Goal: Find specific page/section: Find specific page/section

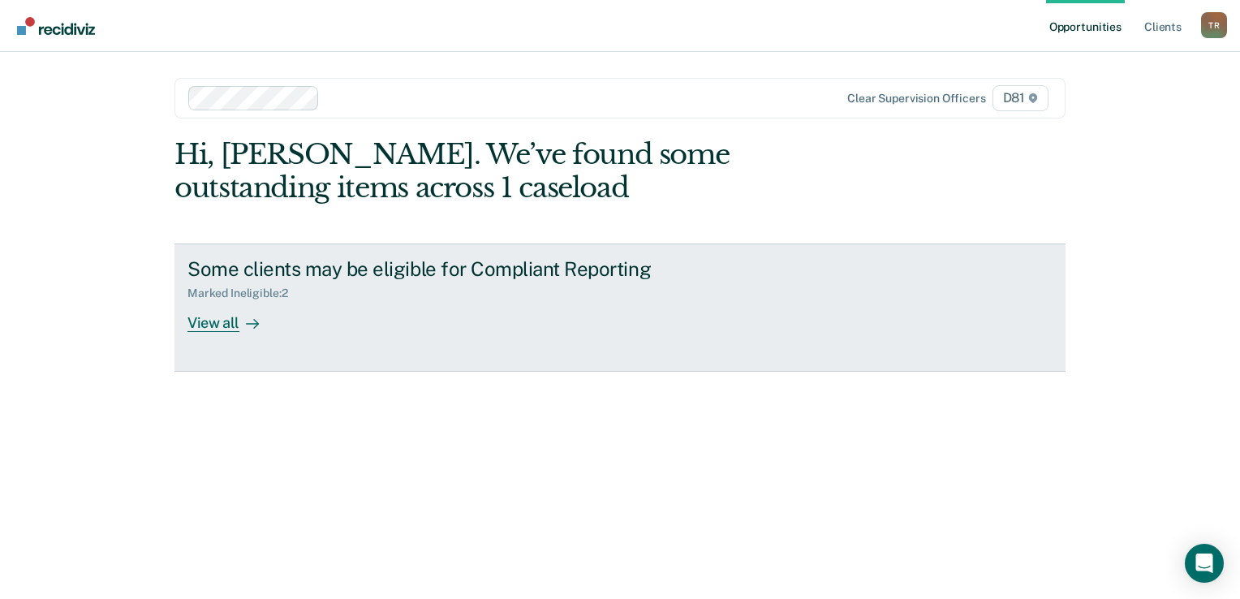
click at [228, 312] on div "View all" at bounding box center [232, 316] width 91 height 32
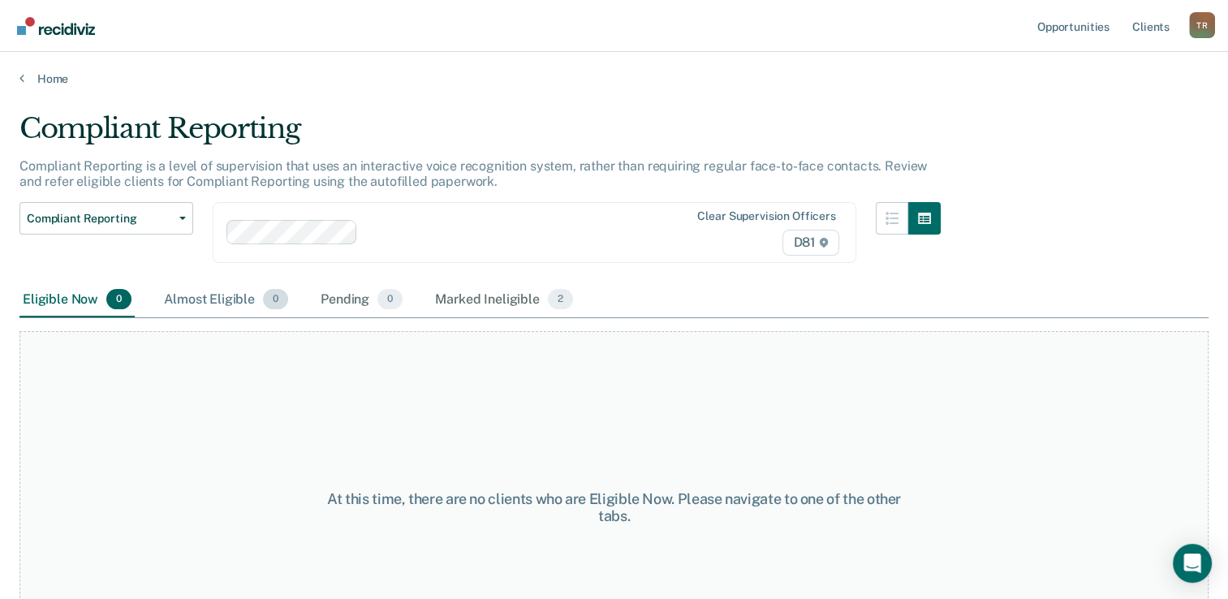
click at [232, 300] on div "Almost Eligible 0" at bounding box center [226, 300] width 131 height 36
click at [345, 304] on div "Pending 0" at bounding box center [361, 300] width 88 height 36
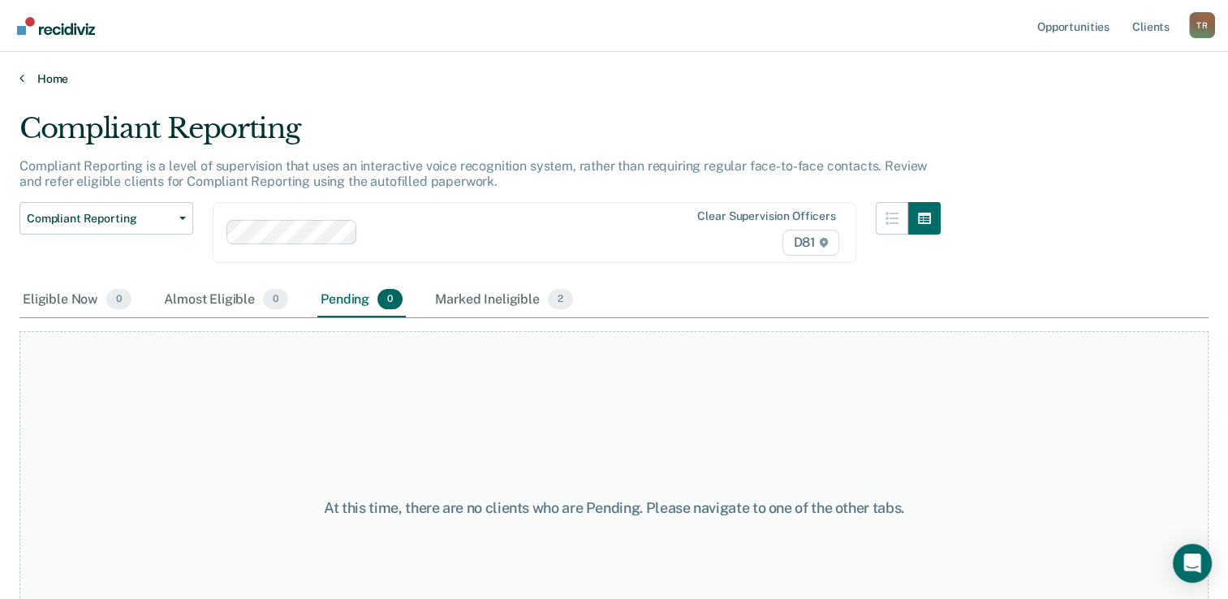
click at [56, 77] on link "Home" at bounding box center [613, 78] width 1189 height 15
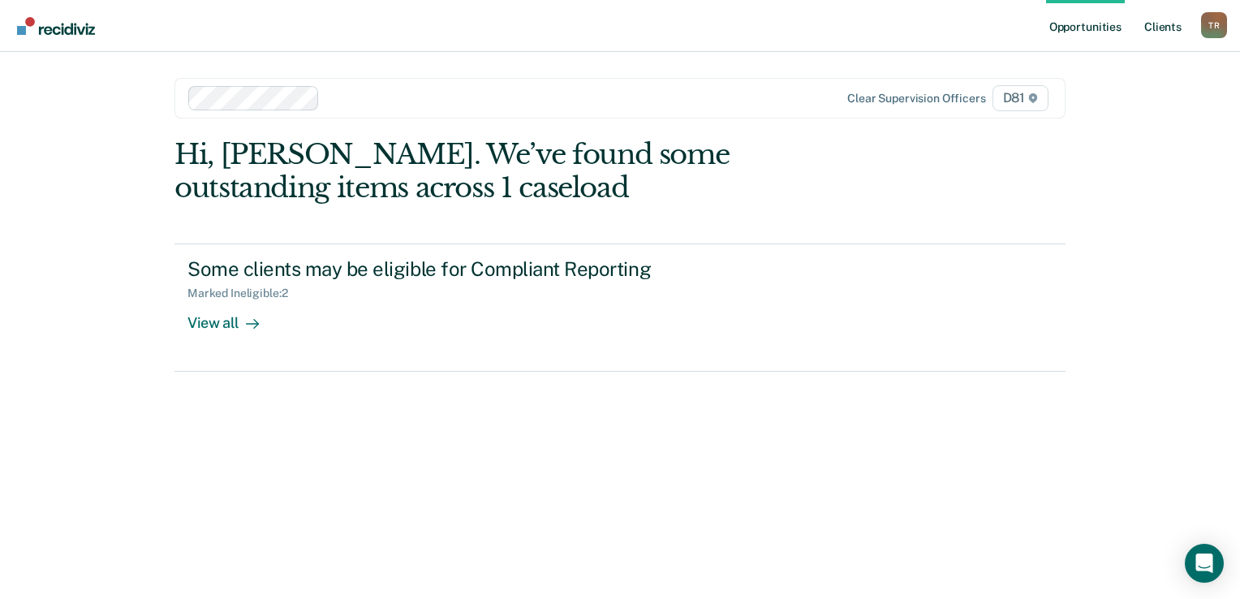
click at [1167, 28] on link "Client s" at bounding box center [1163, 26] width 44 height 52
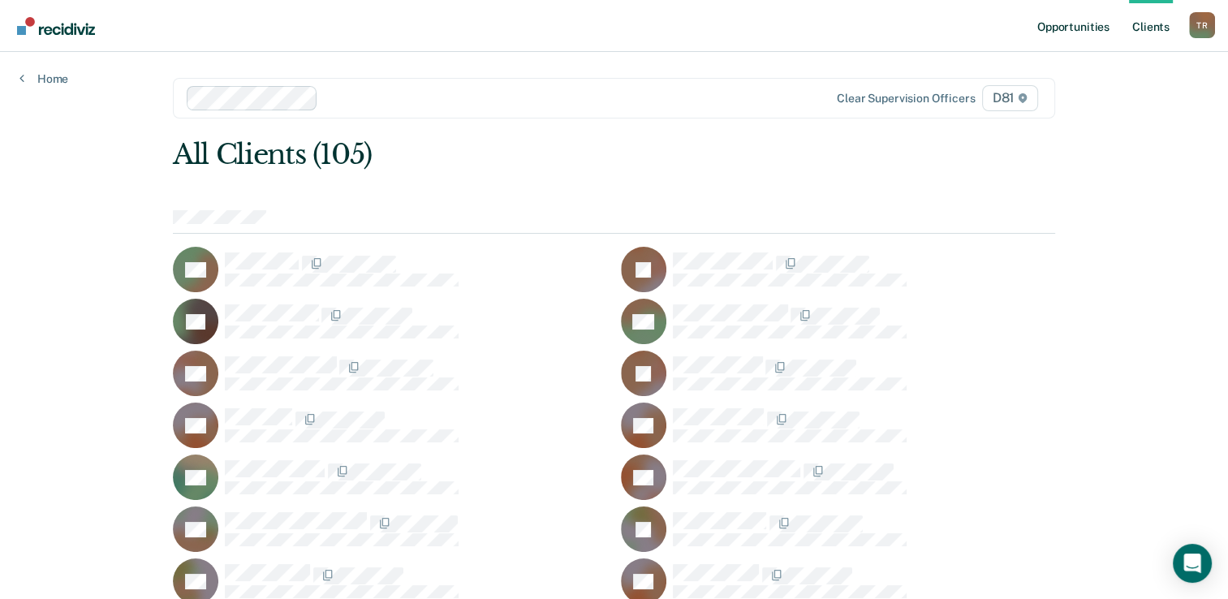
click at [1060, 24] on link "Opportunities" at bounding box center [1073, 26] width 79 height 52
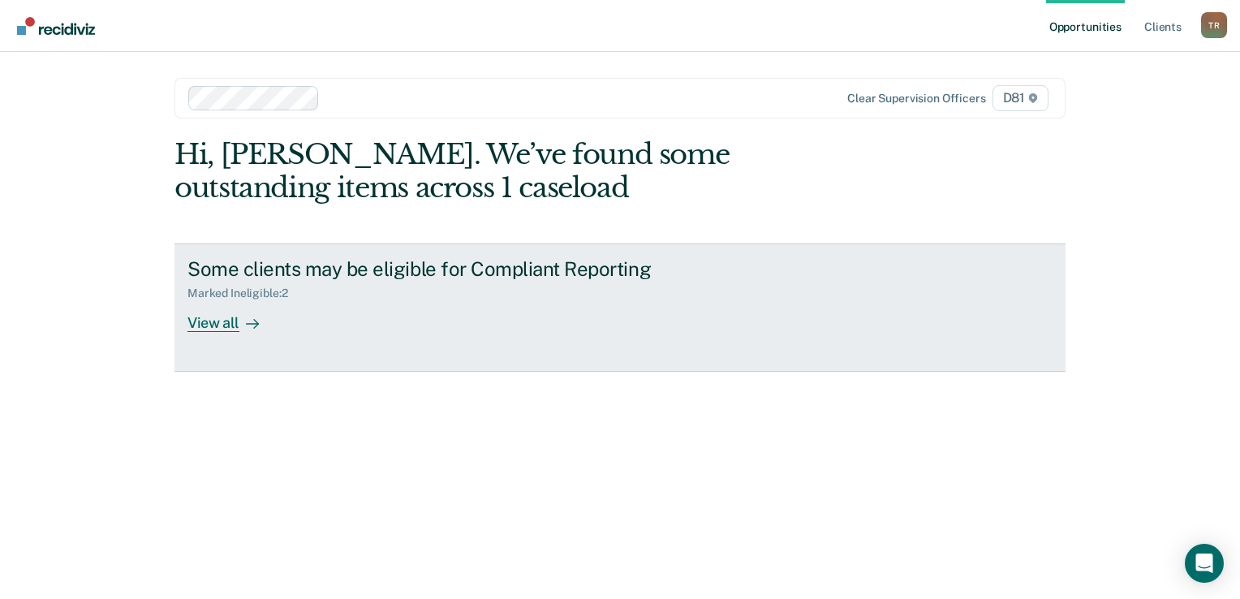
click at [232, 320] on div "View all" at bounding box center [232, 316] width 91 height 32
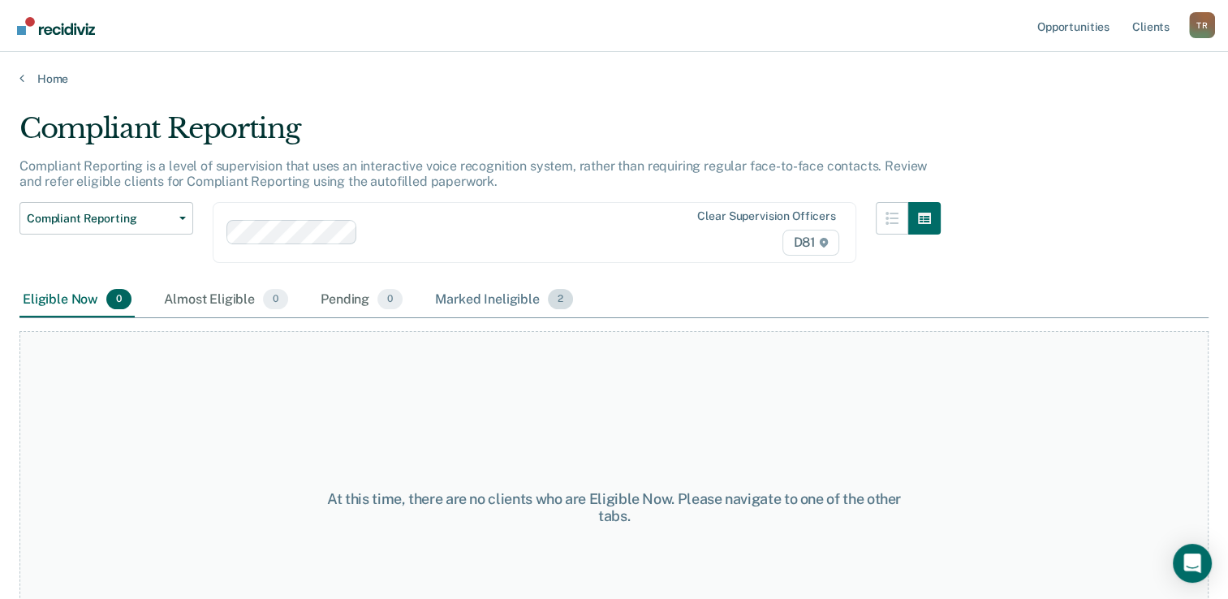
click at [482, 303] on div "Marked Ineligible 2" at bounding box center [504, 300] width 144 height 36
